Goal: Communication & Community: Answer question/provide support

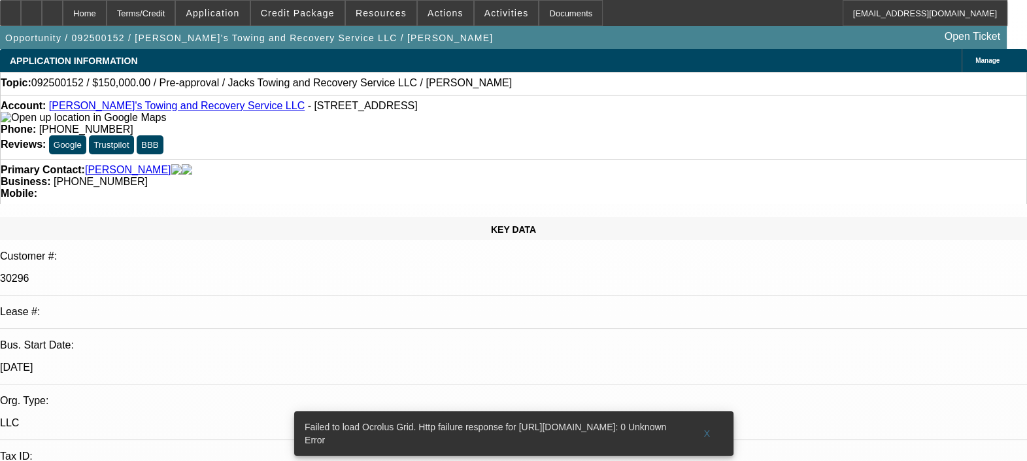
select select "0"
select select "2"
select select "0.1"
select select "1"
select select "2"
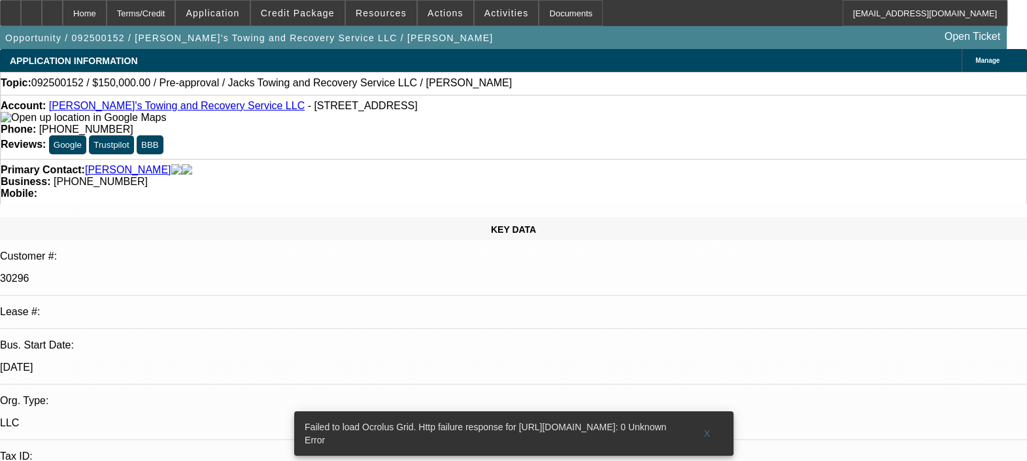
select select "4"
radio input "true"
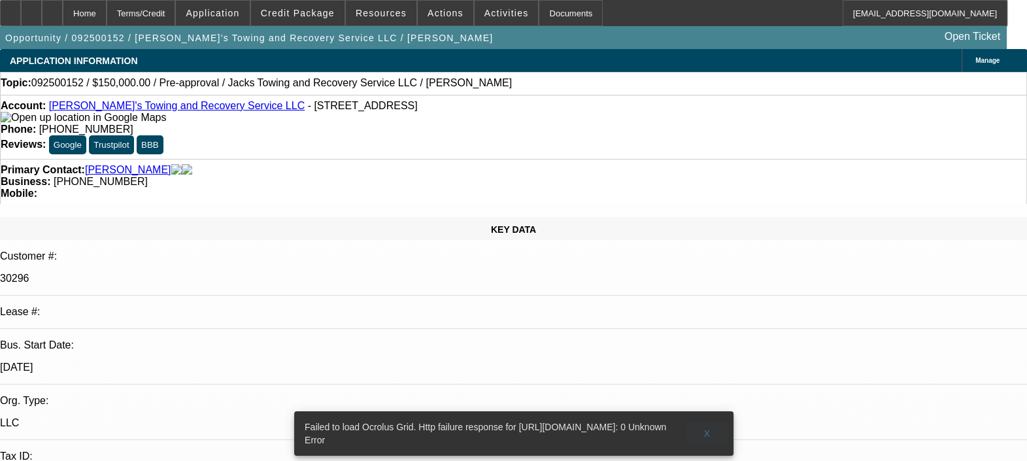
click at [712, 418] on span at bounding box center [708, 433] width 42 height 31
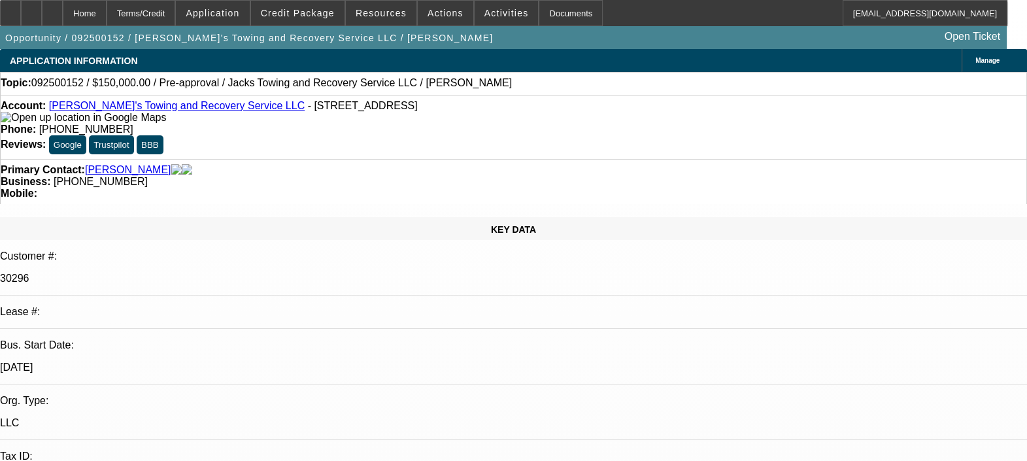
type textarea "a"
type textarea "ALL THE DEALS ARE SOLD LEASES OR DISC DEALS. NO PAYMENT DATA AVAILABLE WITH IS …"
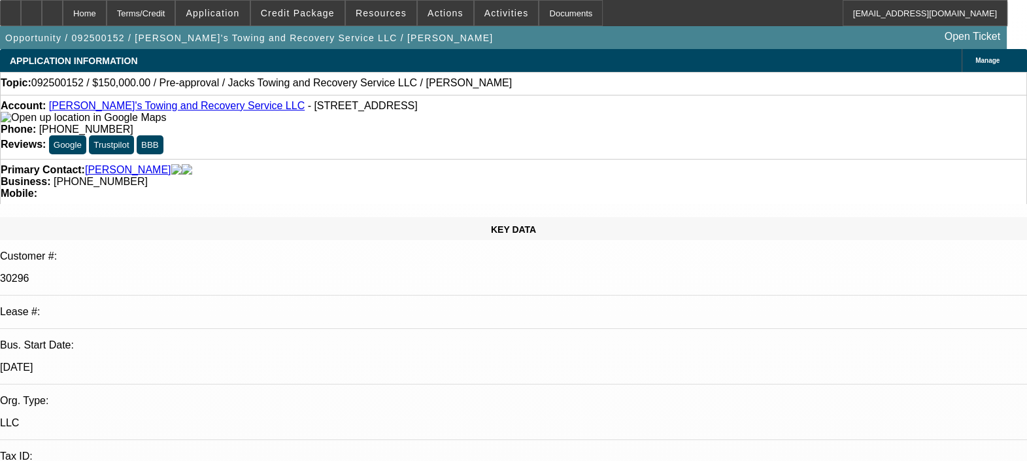
radio input "true"
select select "0"
select select "2"
select select "0.1"
select select "1"
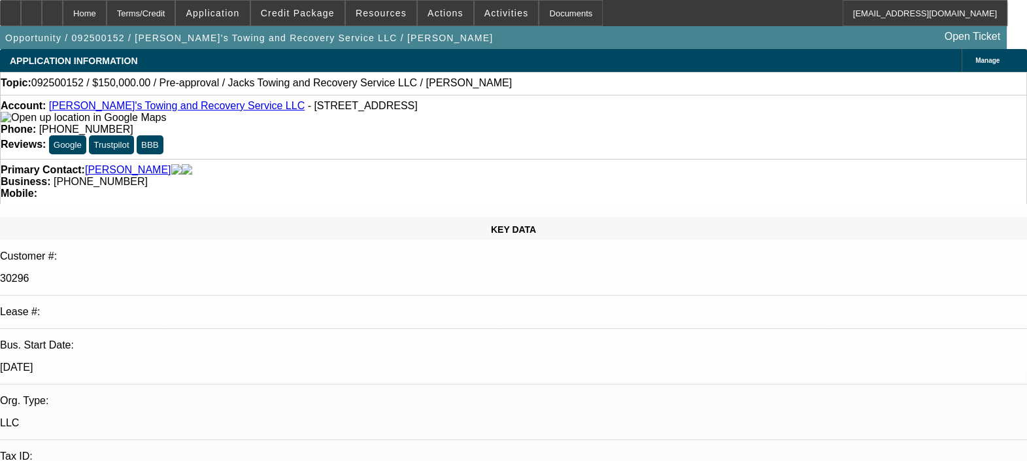
select select "2"
select select "4"
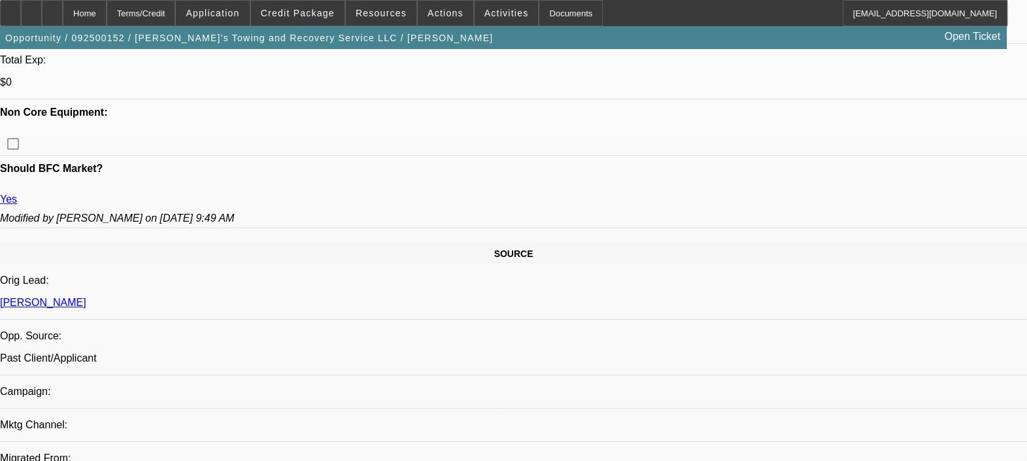
scroll to position [653, 0]
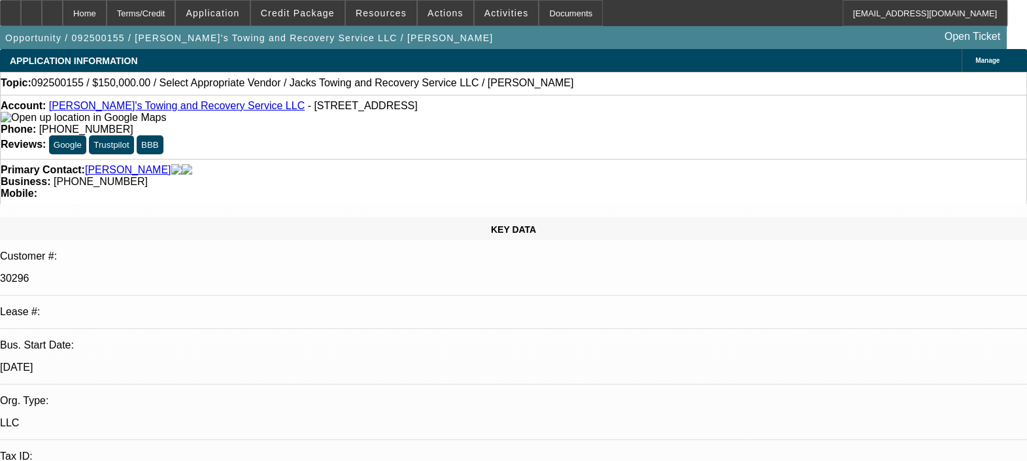
select select "0"
select select "2"
select select "0.1"
select select "1"
select select "2"
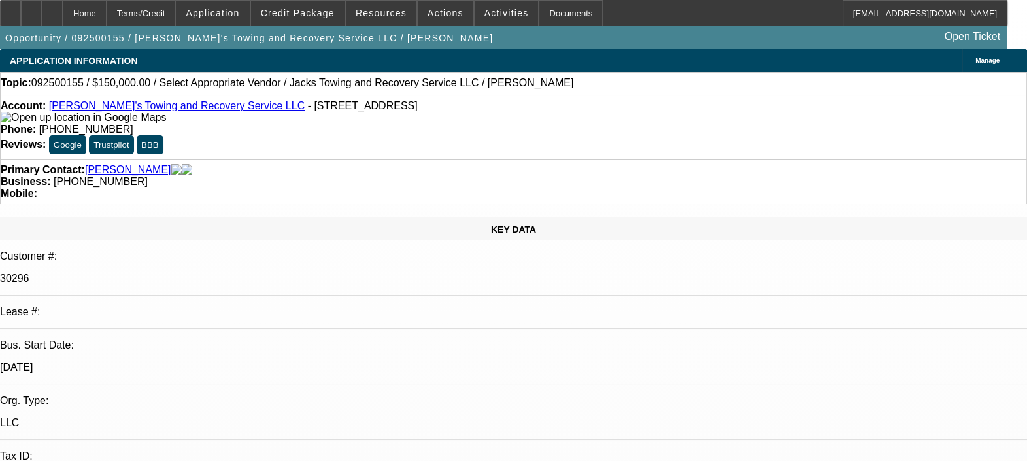
select select "4"
radio input "true"
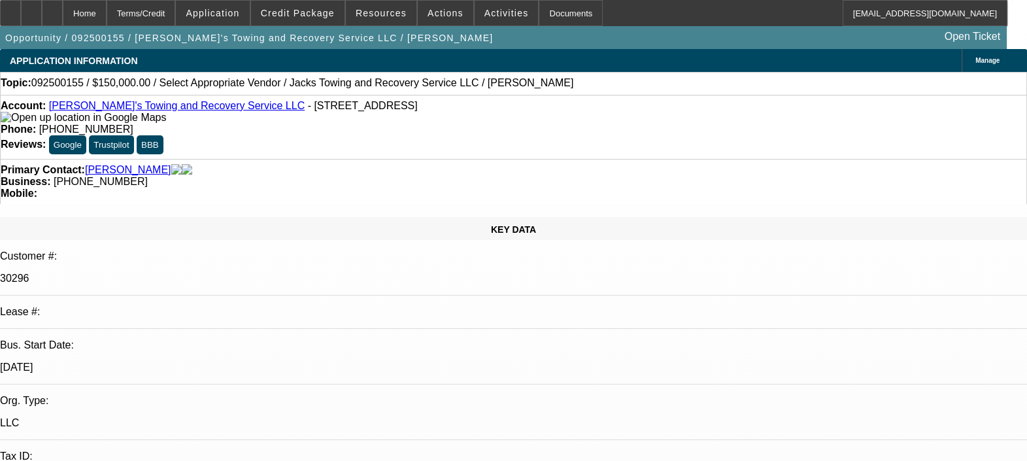
type textarea "ALL DEALS ARE SOLD LEASES OR DISC DEALS, NO PAYMENT INFORMATION AVAILABLE WITH …"
radio input "true"
select select "0"
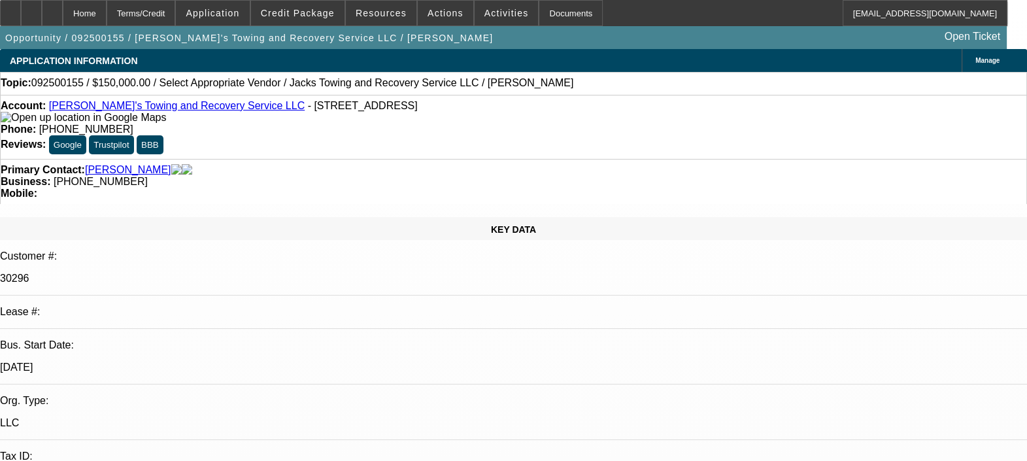
select select "2"
select select "0.1"
select select "1"
select select "2"
select select "4"
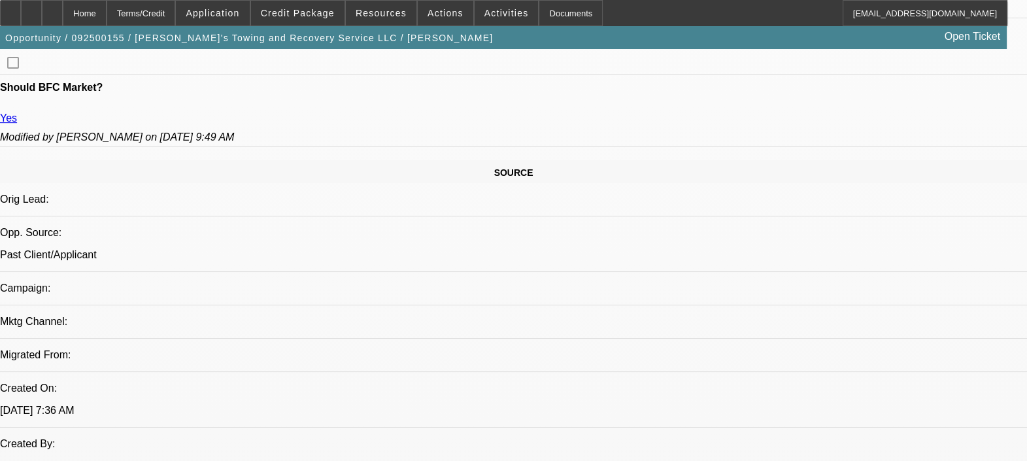
scroll to position [817, 0]
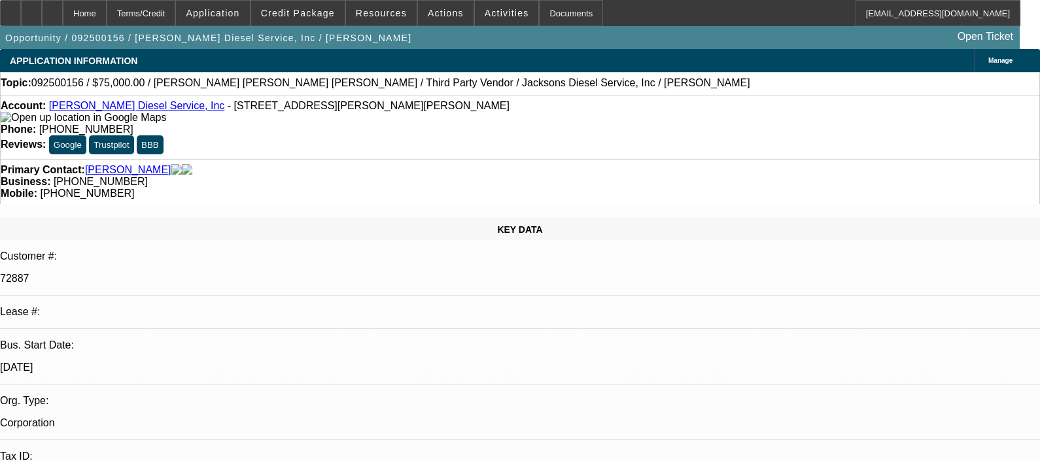
select select "0"
select select "2"
select select "0.1"
select select "4"
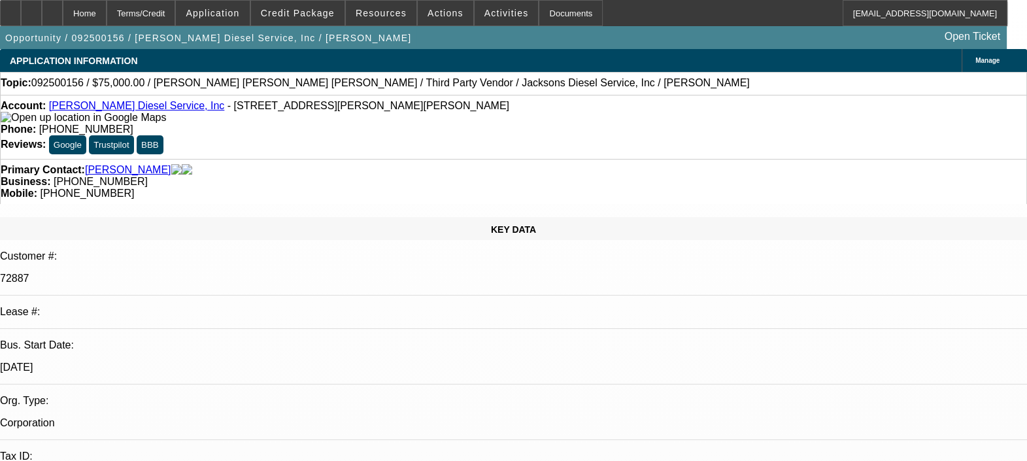
radio input "true"
type textarea "P"
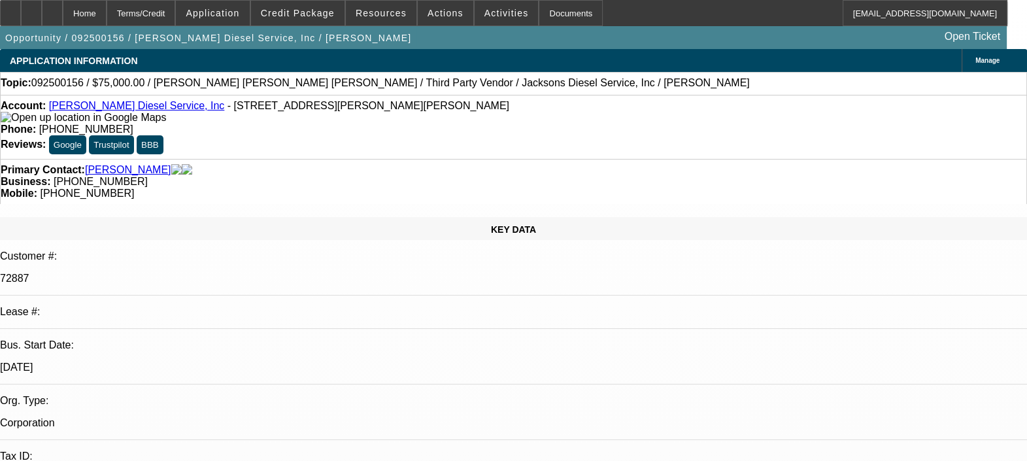
scroll to position [12, 0]
type textarea "CUSTOMER HAS MULTIPLE PORTFOLIO AND SERVICE DEAL WITH BEACON AND NO ISSUES FOUN…"
radio input "false"
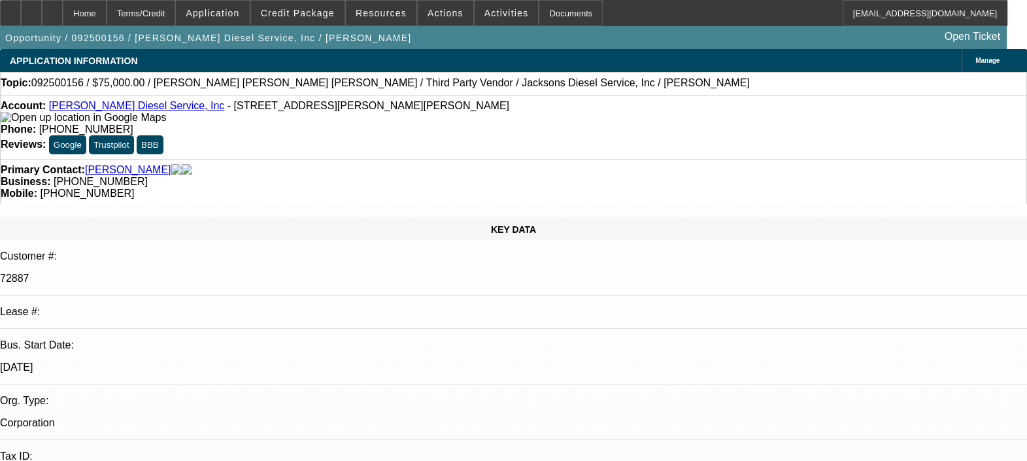
radio input "true"
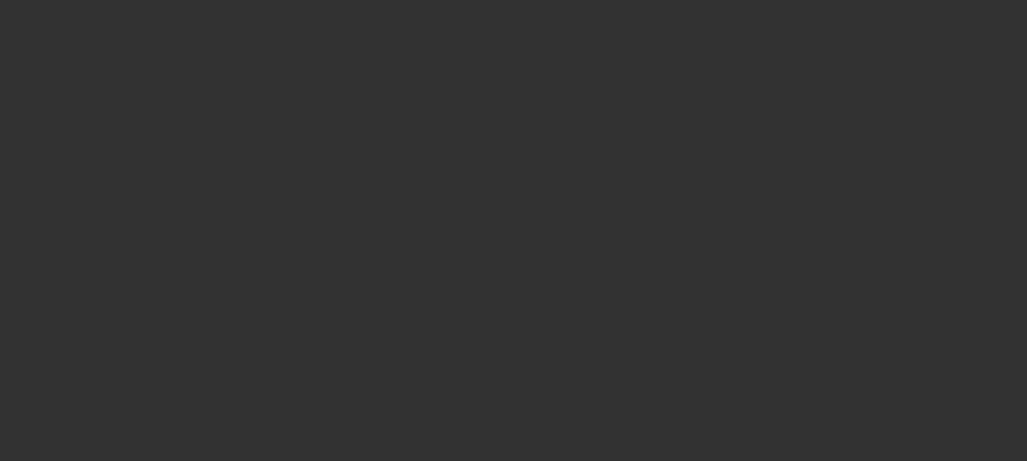
scroll to position [0, 0]
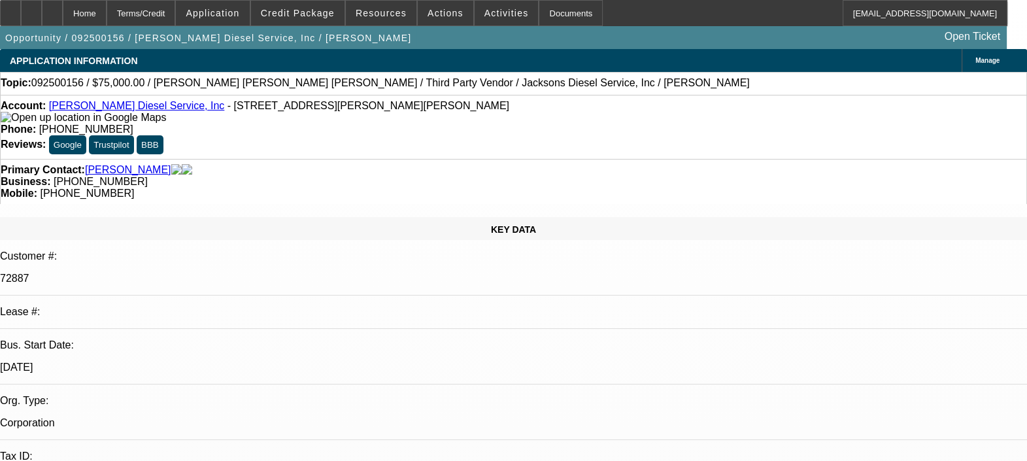
select select "0"
select select "2"
select select "0.1"
select select "4"
